Goal: Task Accomplishment & Management: Use online tool/utility

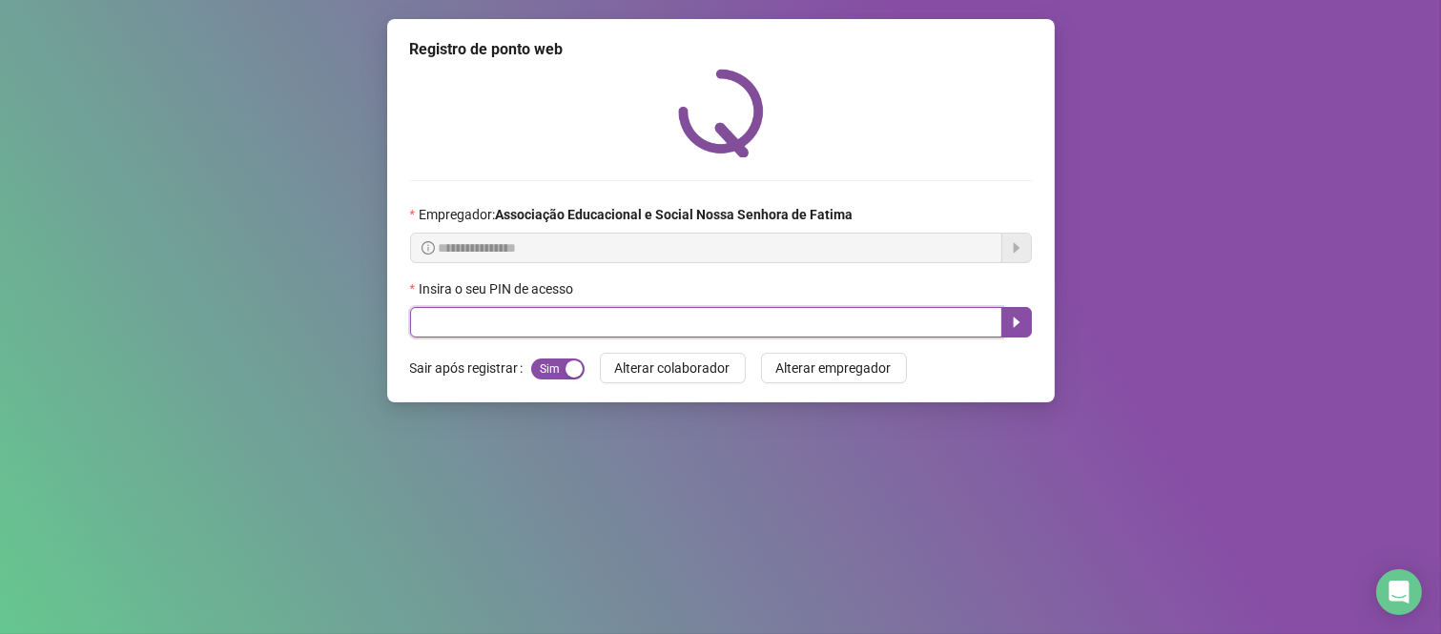
click at [575, 319] on input "text" at bounding box center [706, 322] width 592 height 31
type input "****"
click at [1015, 324] on icon "caret-right" at bounding box center [1016, 322] width 7 height 10
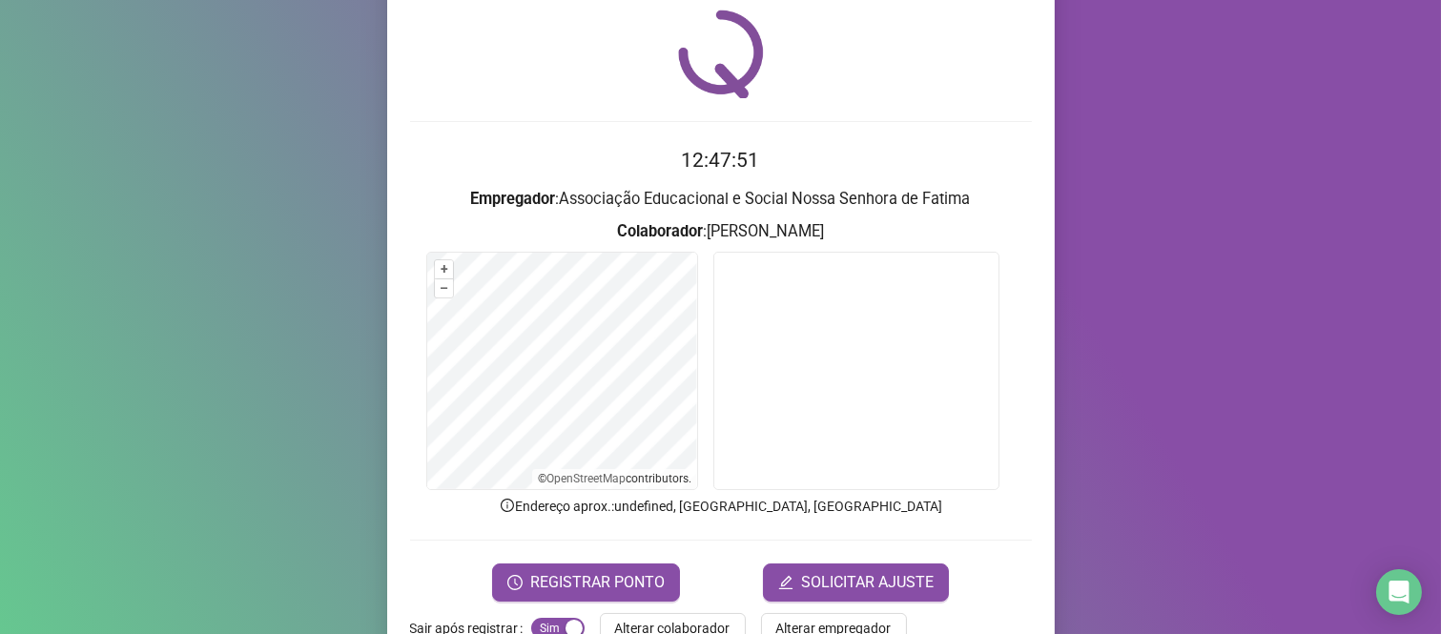
scroll to position [109, 0]
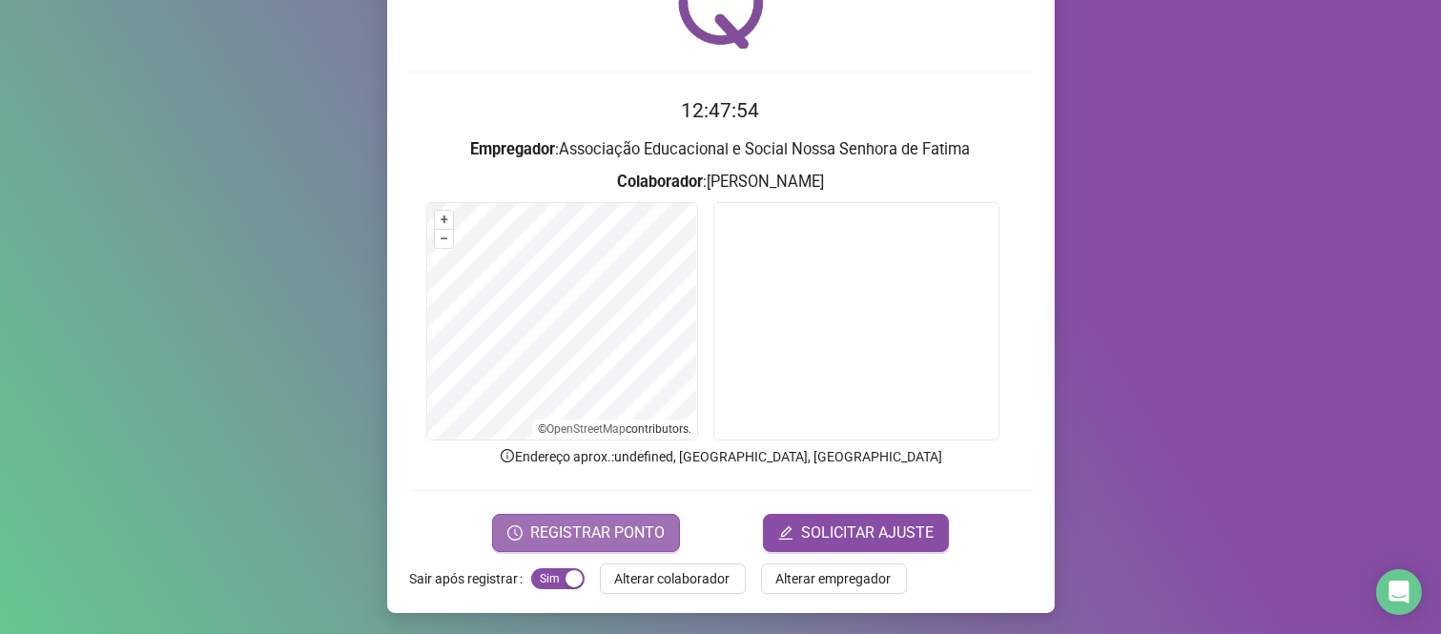
click at [615, 519] on button "REGISTRAR PONTO" at bounding box center [586, 533] width 188 height 38
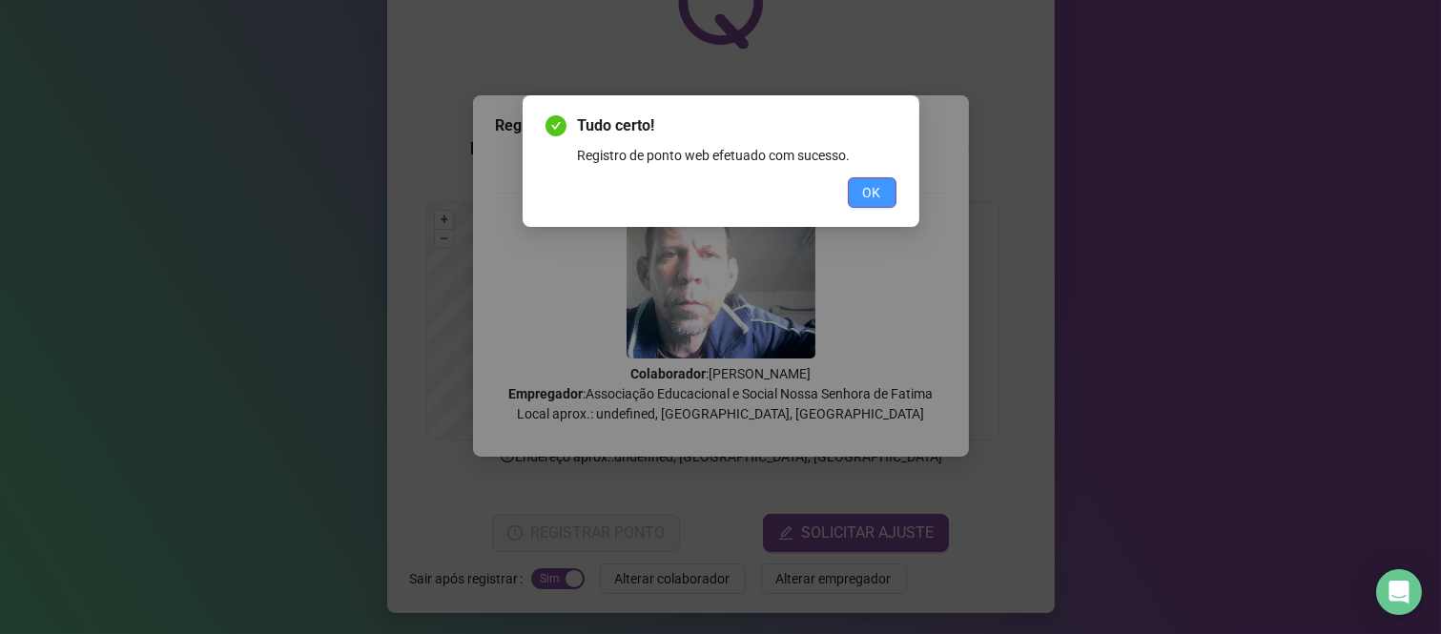
click at [885, 200] on button "OK" at bounding box center [872, 192] width 49 height 31
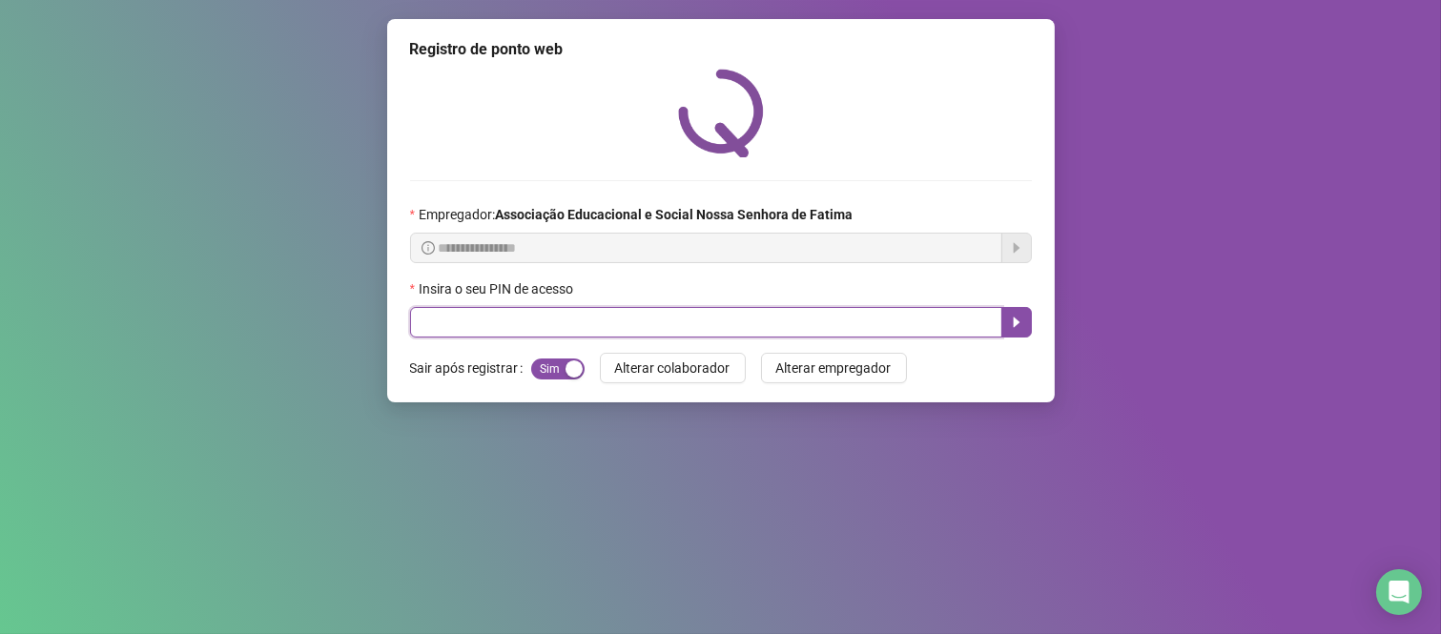
click at [841, 328] on input "text" at bounding box center [706, 322] width 592 height 31
type input "****"
click at [1017, 319] on icon "caret-right" at bounding box center [1016, 322] width 15 height 15
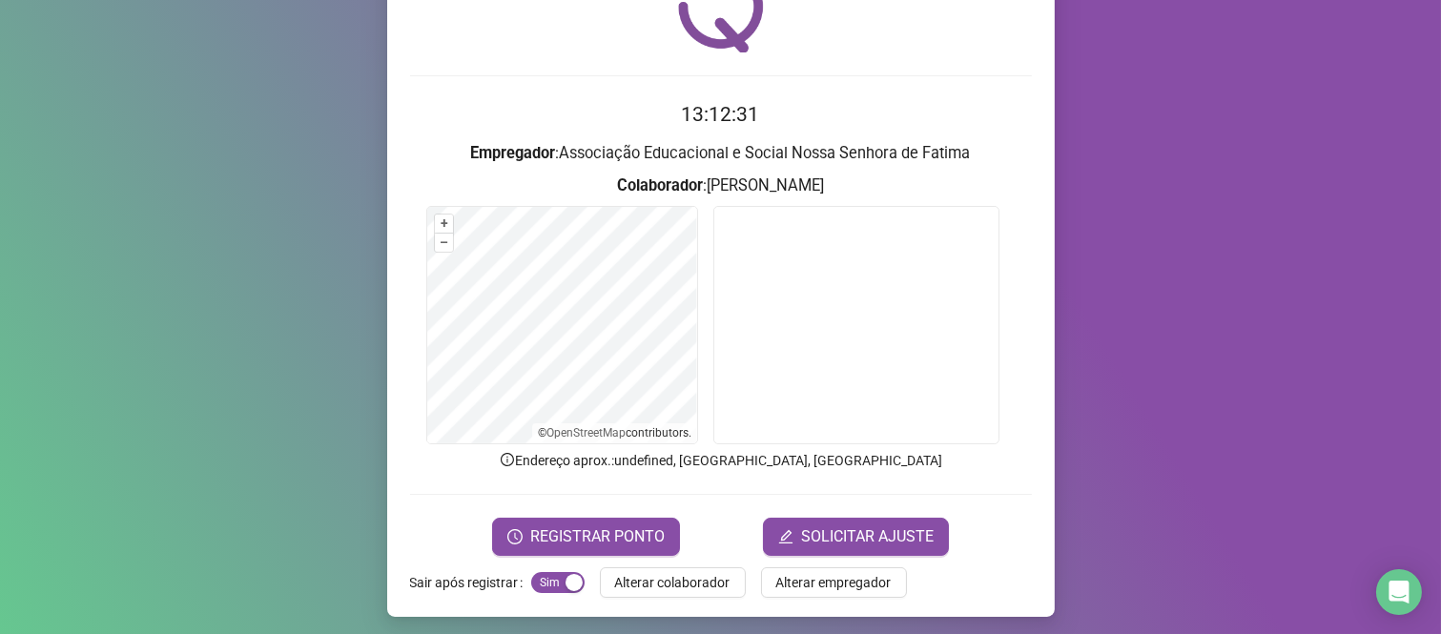
scroll to position [109, 0]
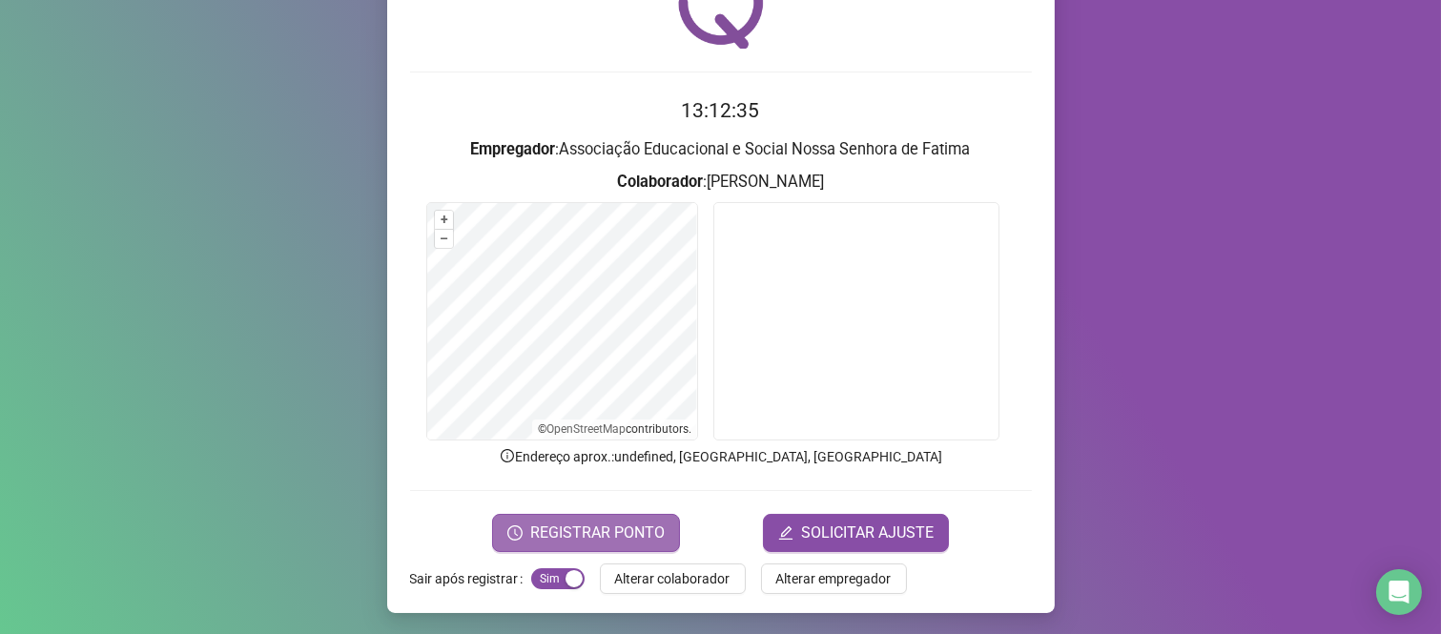
click at [583, 524] on span "REGISTRAR PONTO" at bounding box center [597, 533] width 134 height 23
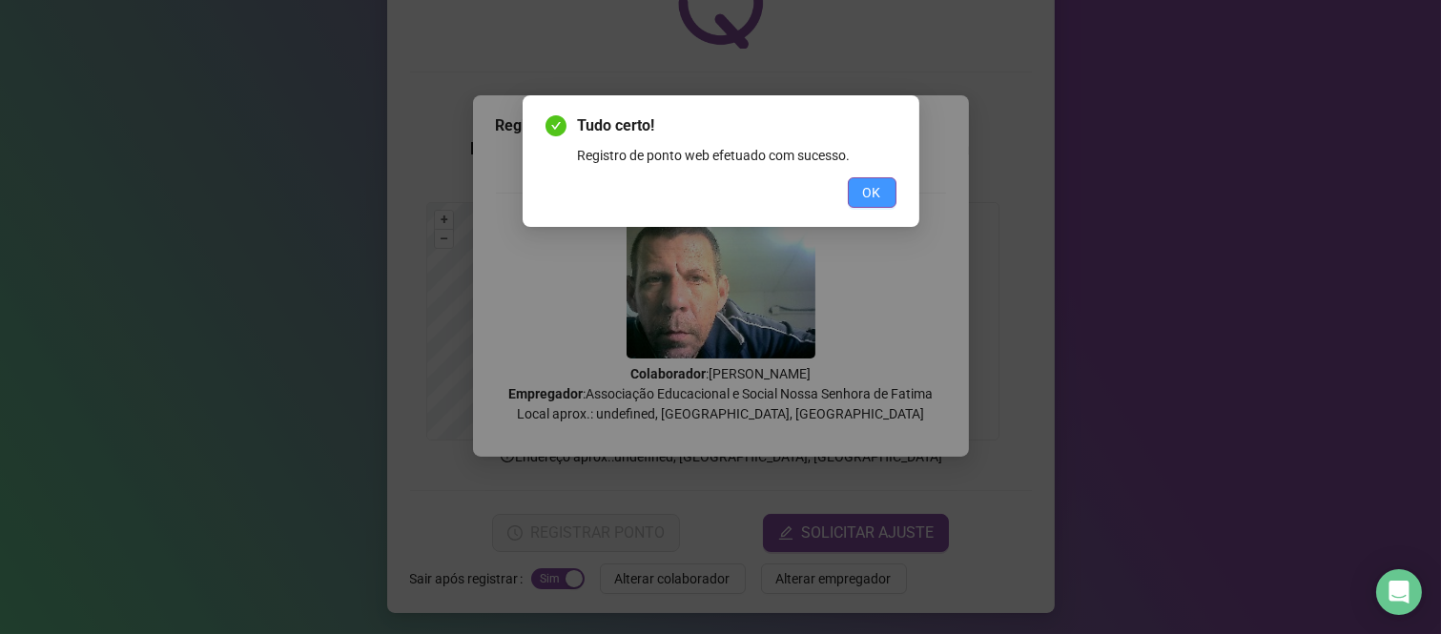
click at [861, 202] on button "OK" at bounding box center [872, 192] width 49 height 31
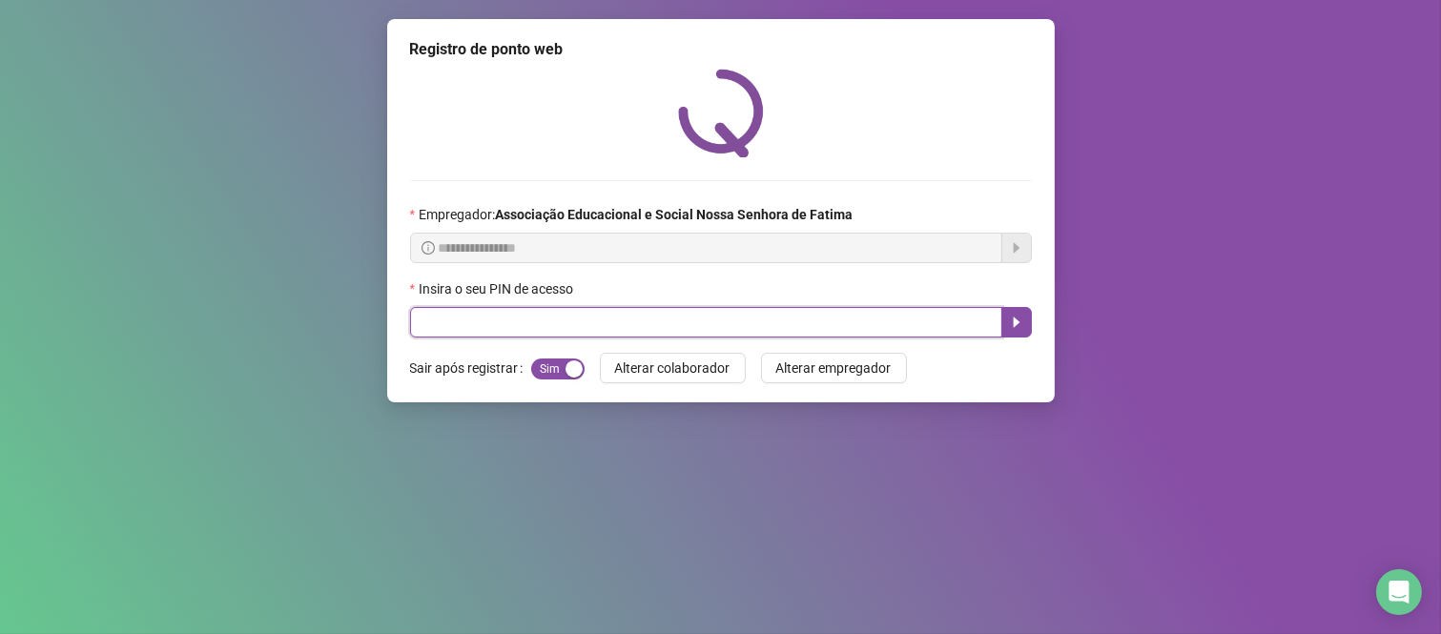
click at [488, 325] on input "text" at bounding box center [706, 322] width 592 height 31
type input "***"
click at [1023, 330] on icon "caret-right" at bounding box center [1016, 322] width 15 height 15
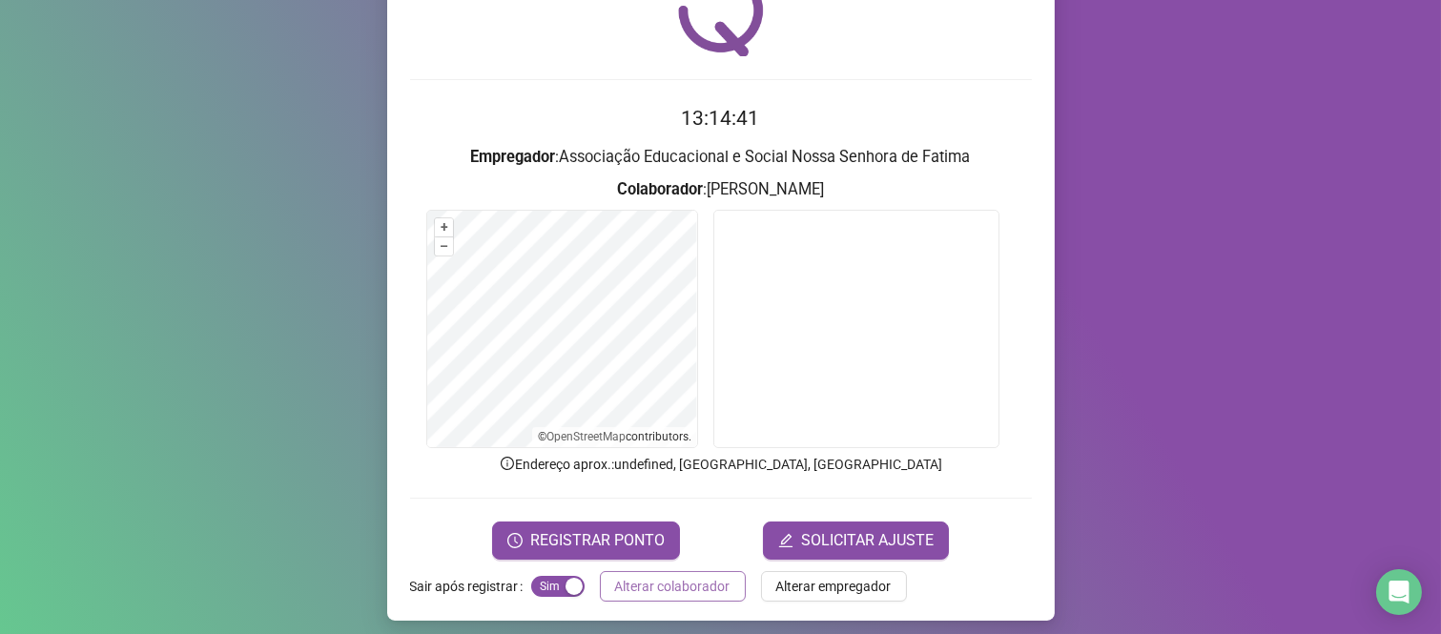
scroll to position [109, 0]
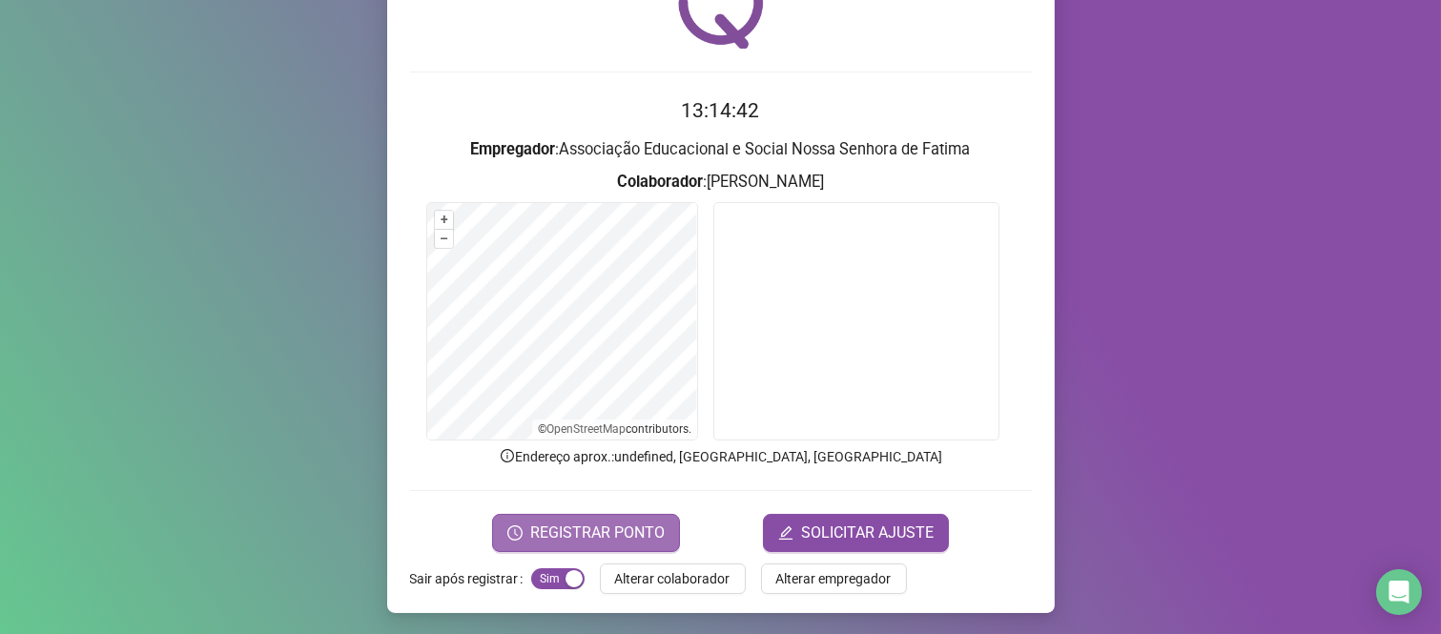
click at [595, 516] on button "REGISTRAR PONTO" at bounding box center [586, 533] width 188 height 38
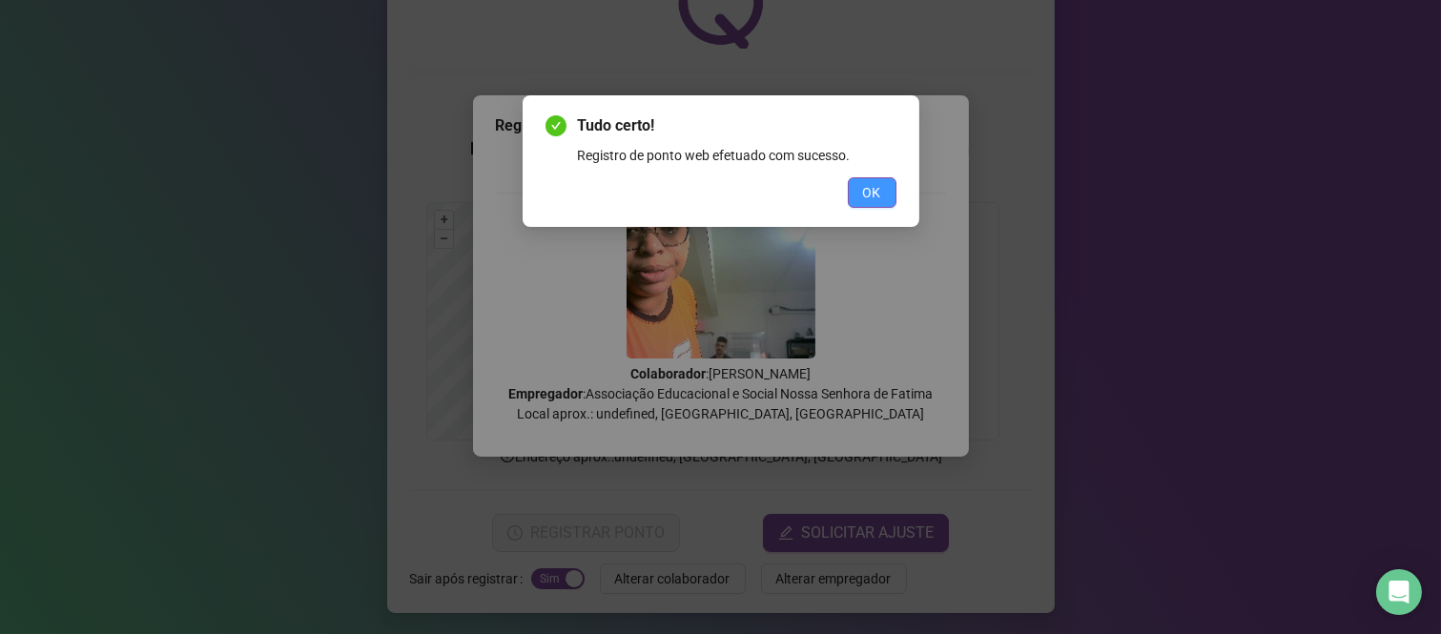
click at [870, 194] on span "OK" at bounding box center [872, 192] width 18 height 21
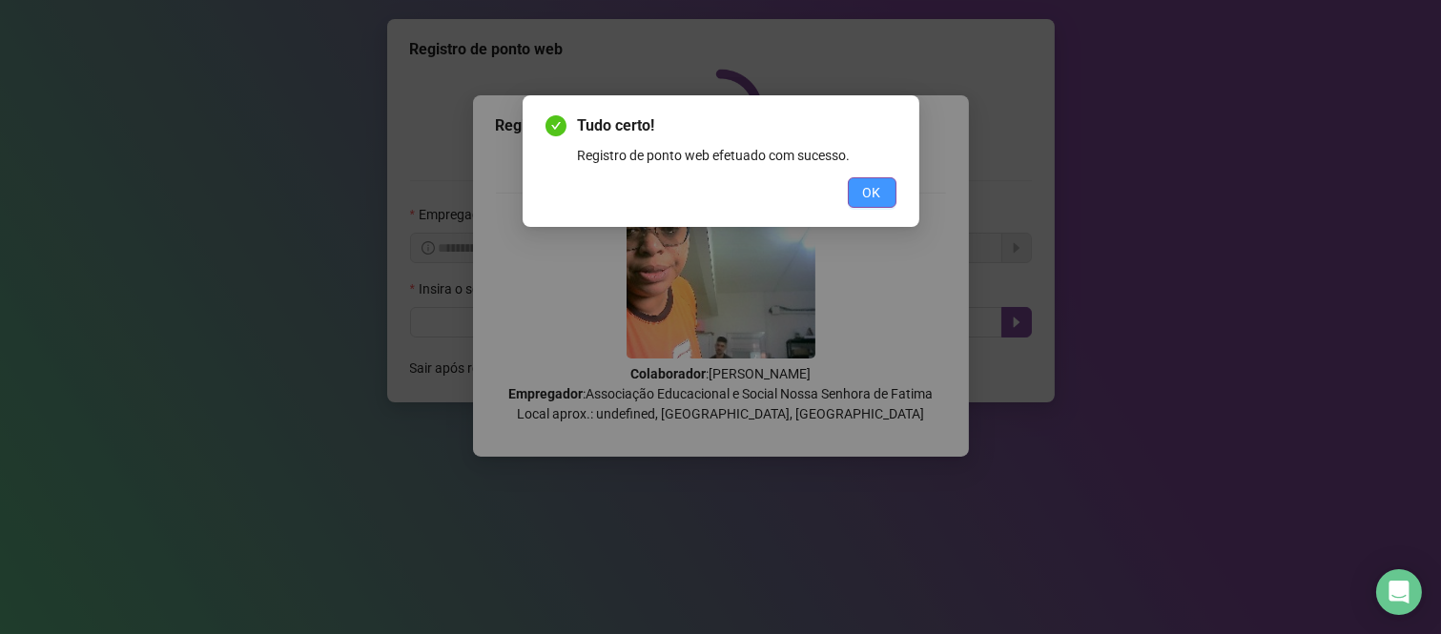
scroll to position [0, 0]
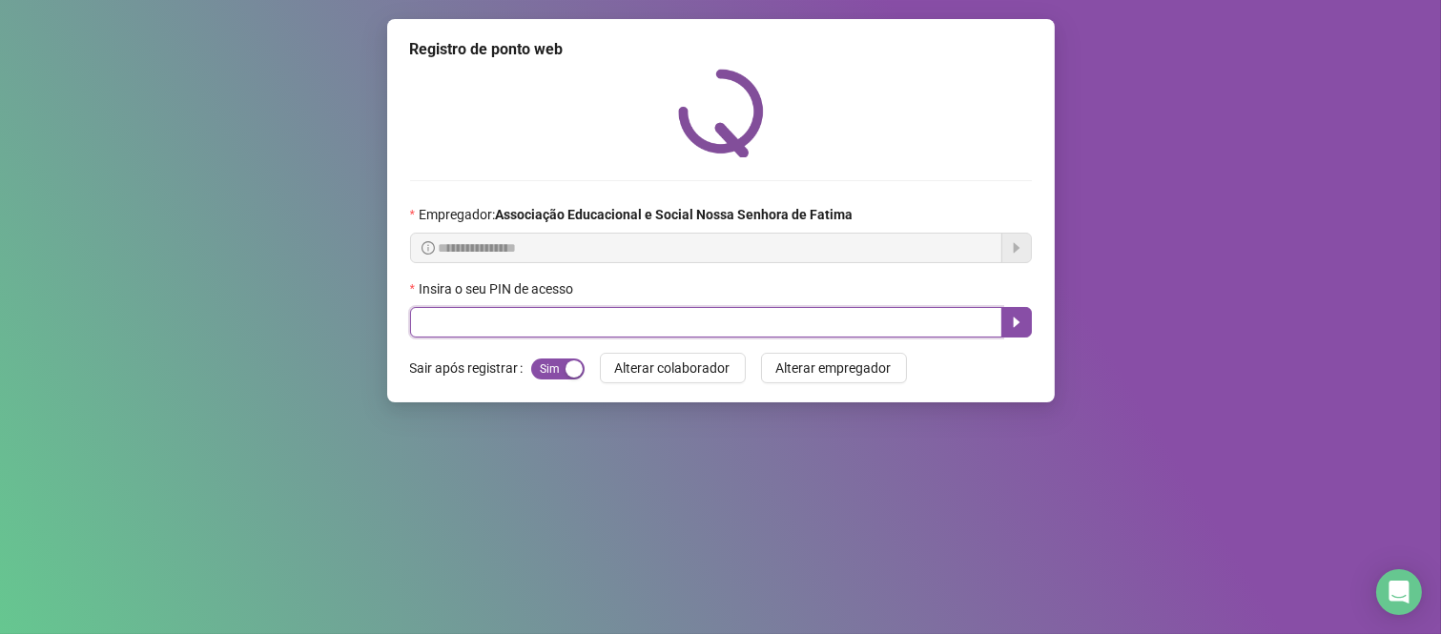
click at [779, 321] on input "text" at bounding box center [706, 322] width 592 height 31
type input "****"
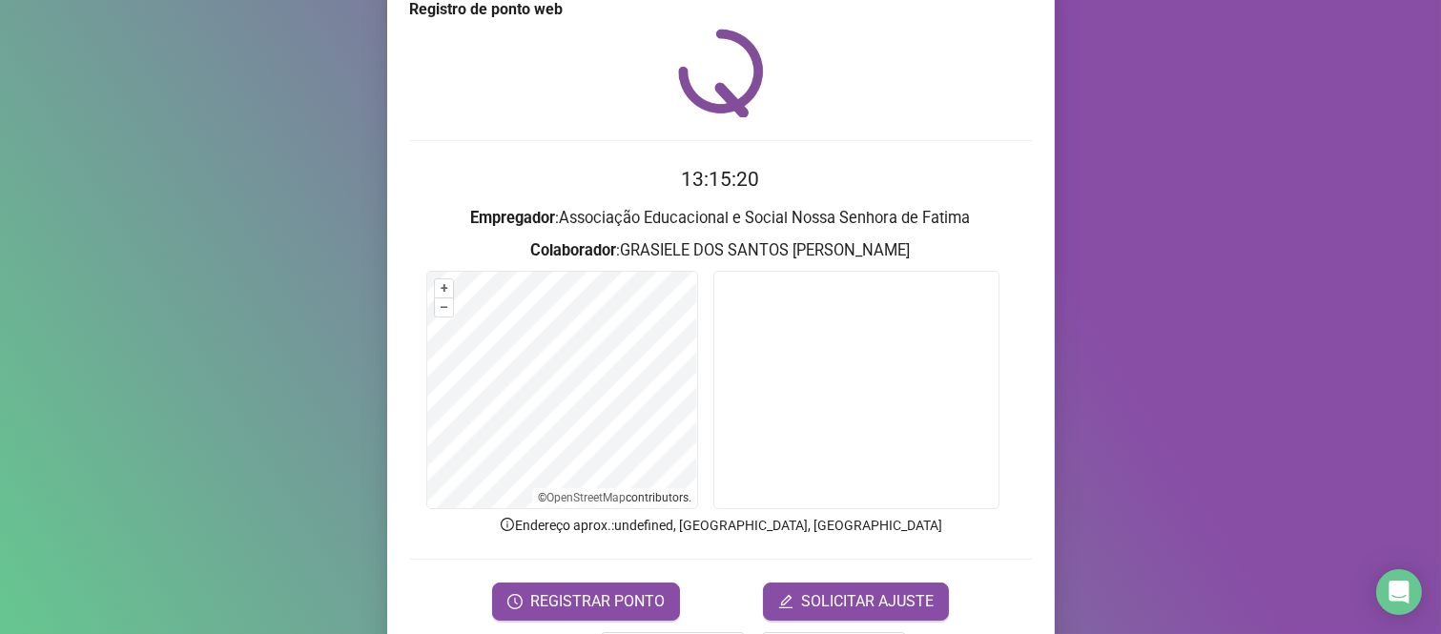
scroll to position [106, 0]
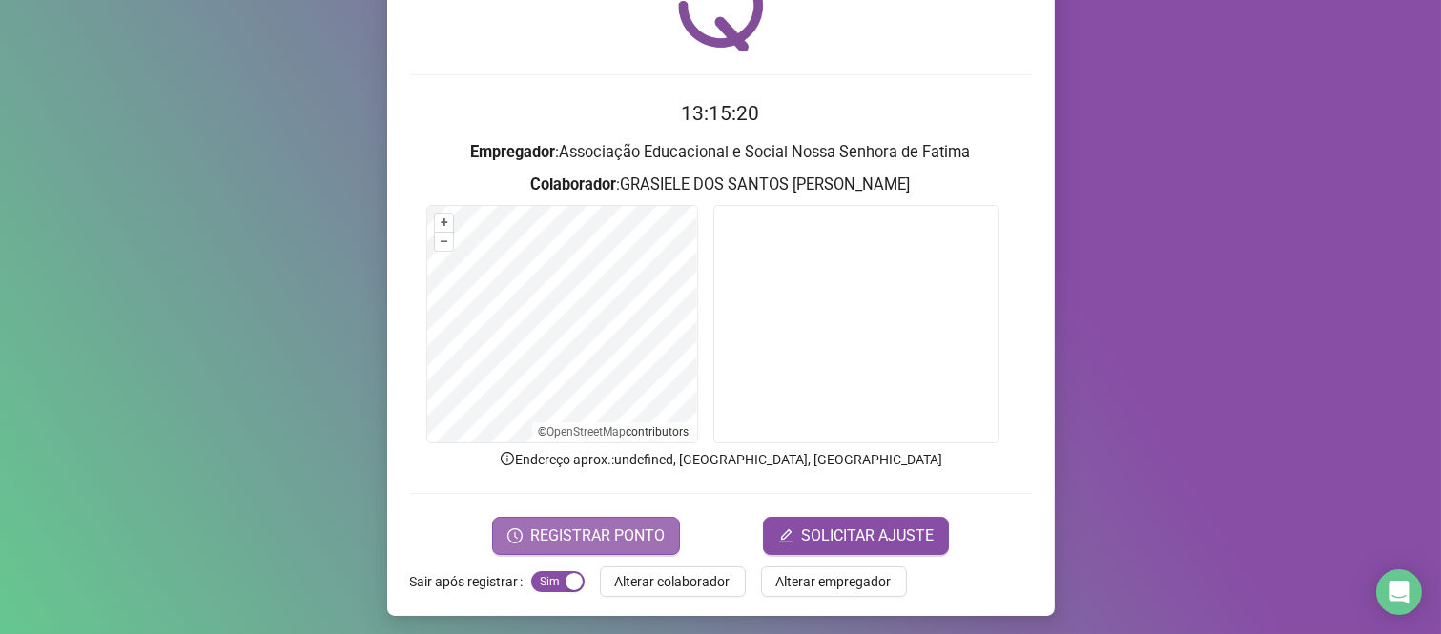
click at [633, 531] on span "REGISTRAR PONTO" at bounding box center [597, 535] width 134 height 23
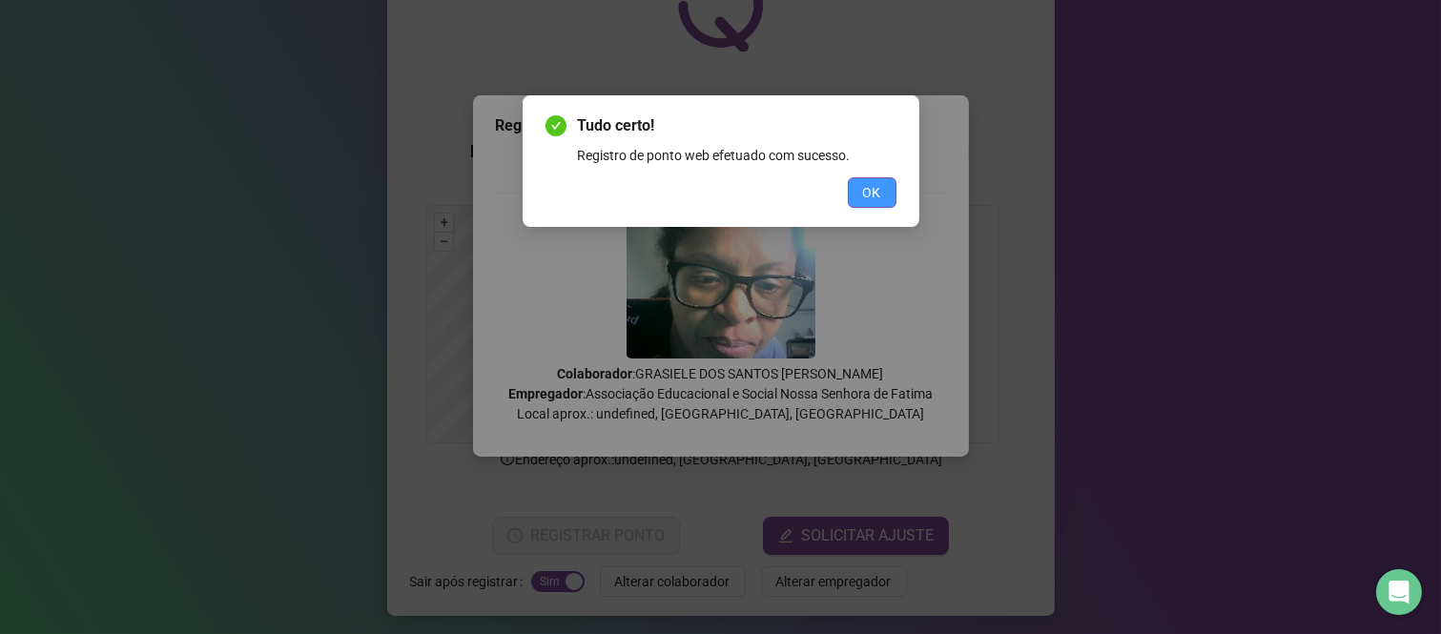
click at [878, 200] on span "OK" at bounding box center [872, 192] width 18 height 21
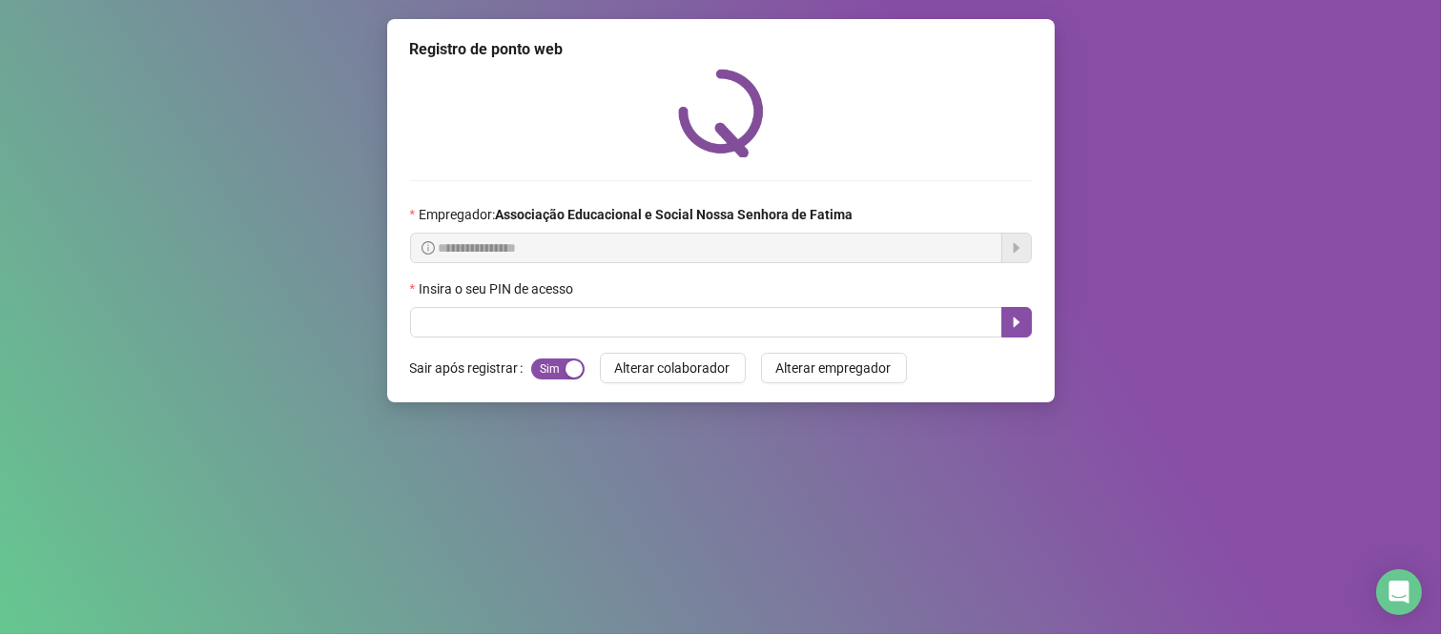
scroll to position [0, 0]
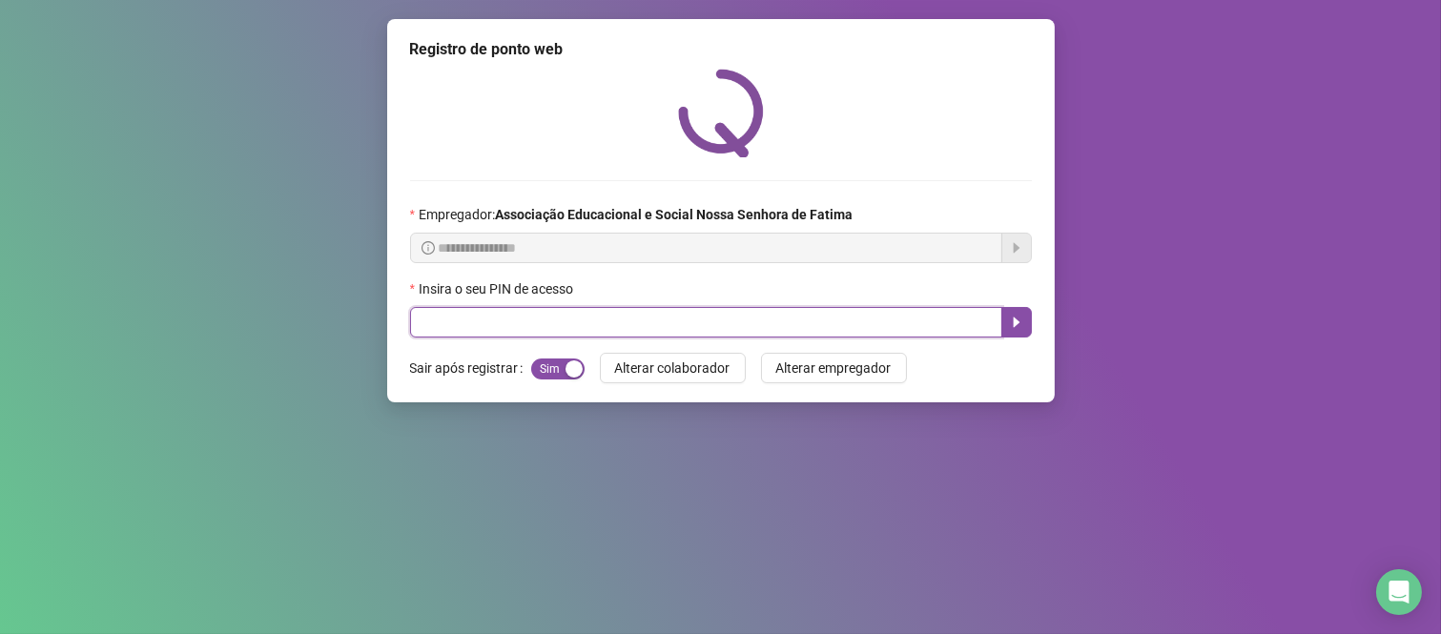
click at [582, 319] on input "text" at bounding box center [706, 322] width 592 height 31
type input "***"
click at [1015, 336] on button "button" at bounding box center [1016, 322] width 31 height 31
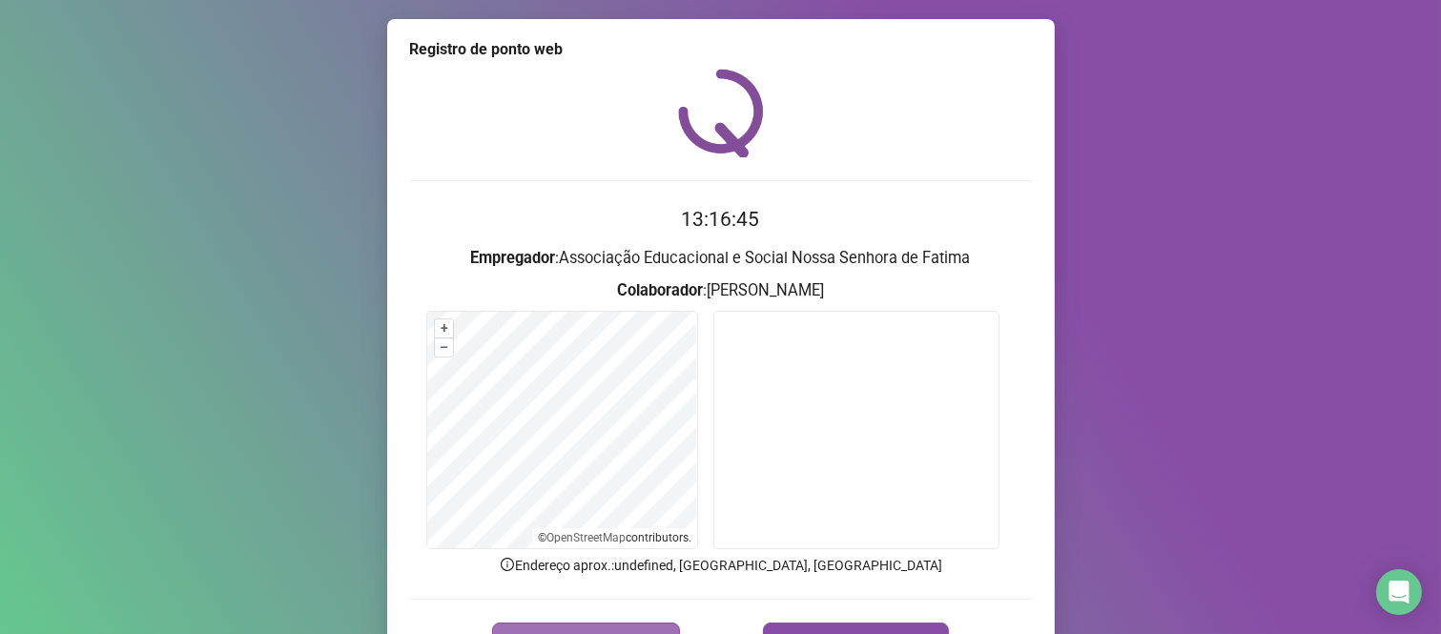
click at [566, 627] on button "REGISTRAR PONTO" at bounding box center [586, 642] width 188 height 38
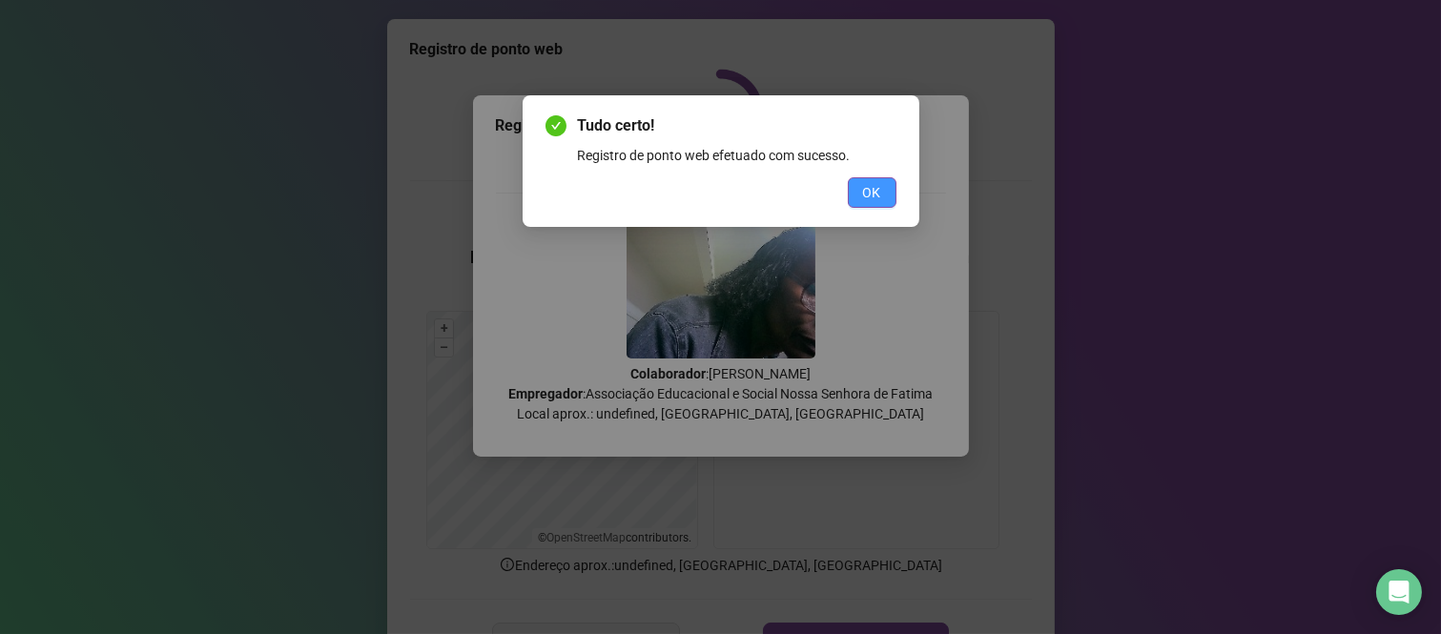
click at [889, 192] on button "OK" at bounding box center [872, 192] width 49 height 31
